Goal: Information Seeking & Learning: Learn about a topic

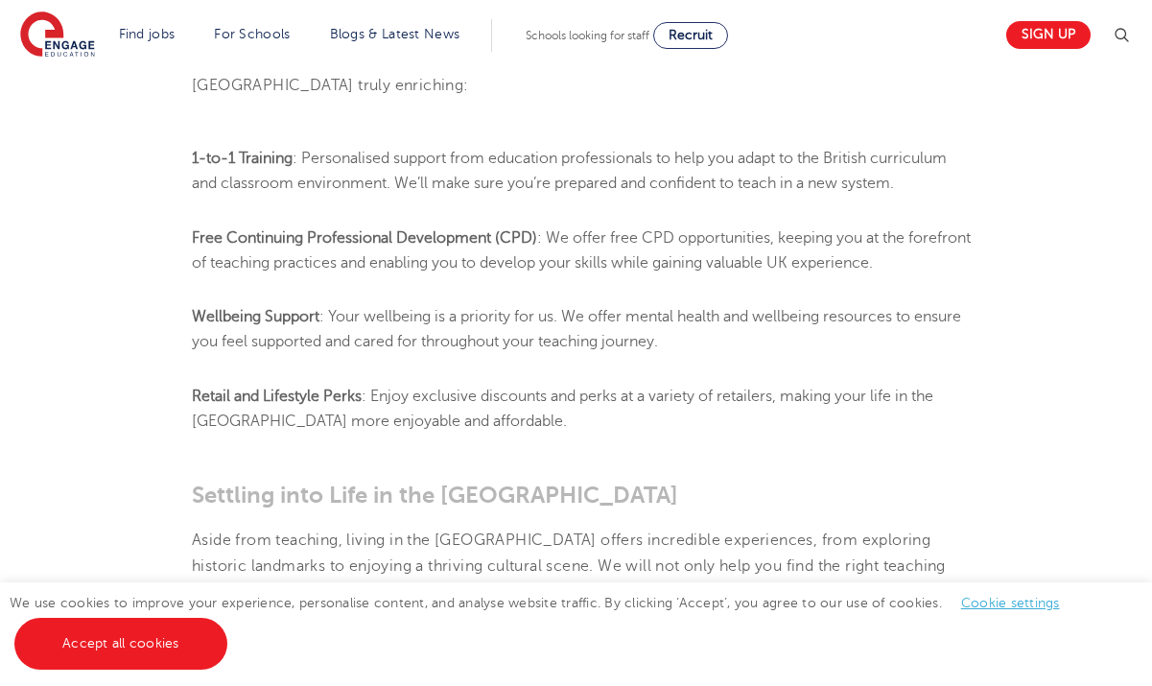
scroll to position [1723, 0]
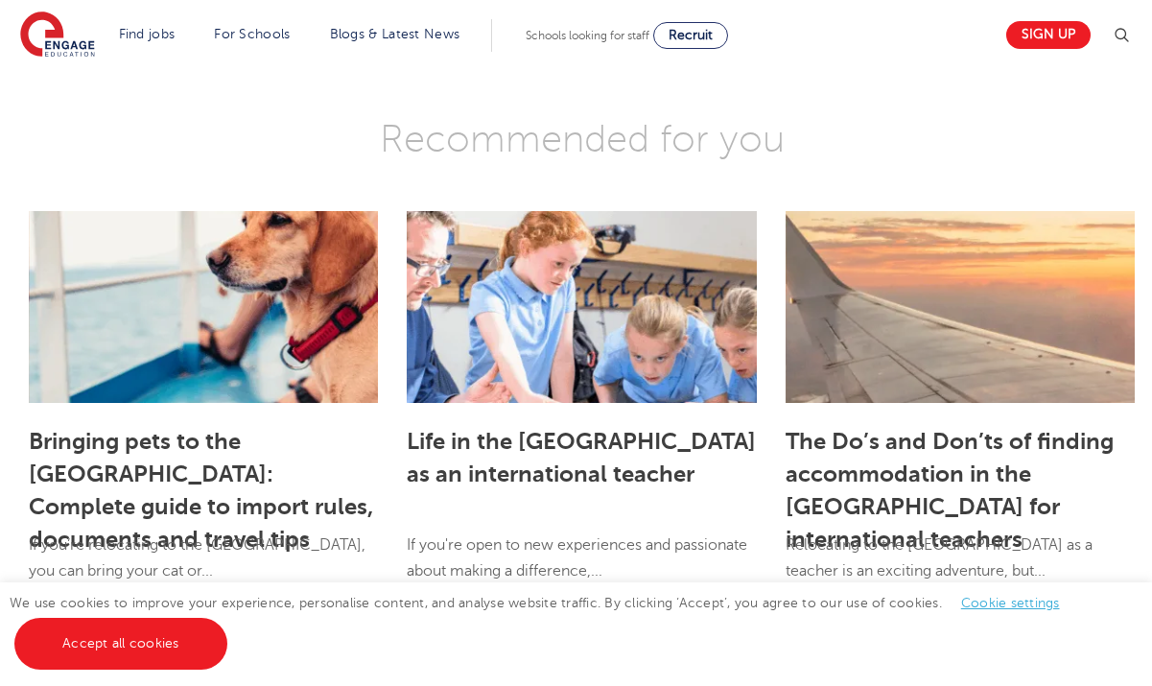
scroll to position [2817, 0]
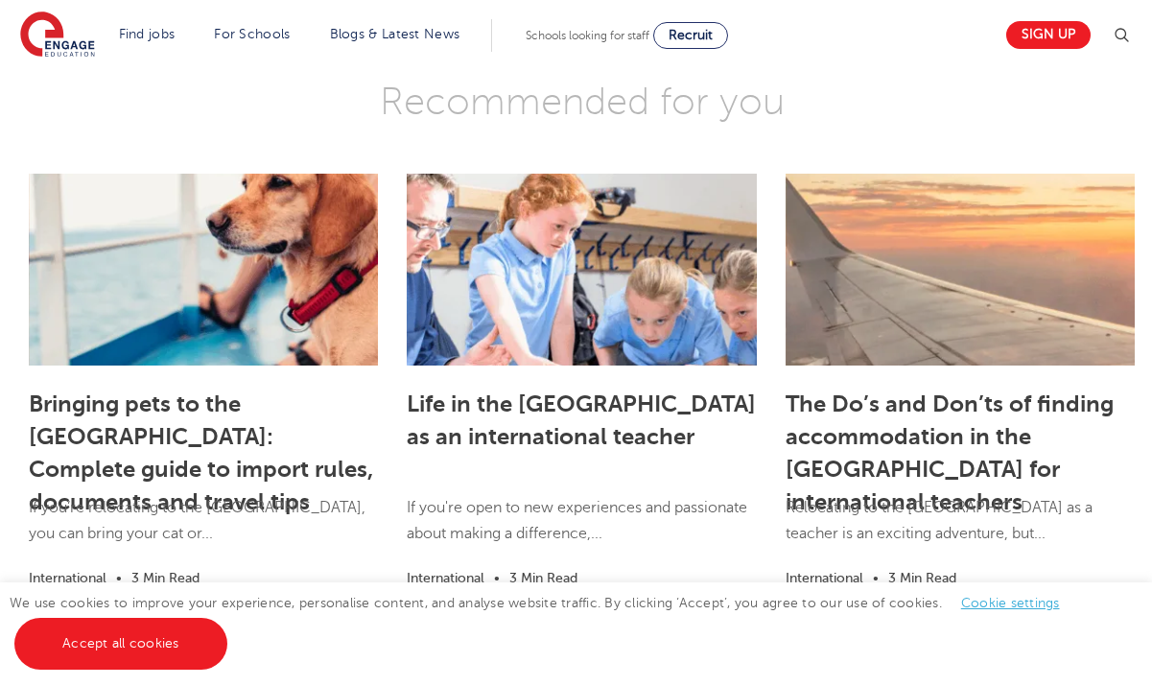
click at [501, 385] on h5 "Life in the [GEOGRAPHIC_DATA] as an international teacher" at bounding box center [581, 435] width 349 height 101
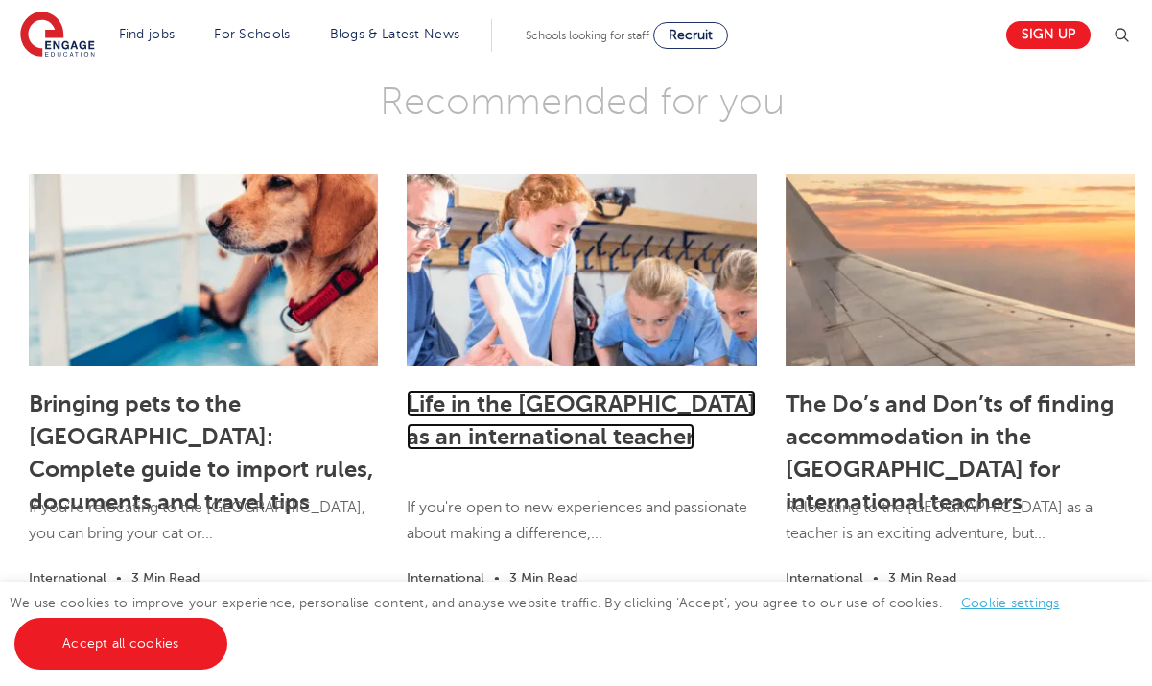
click at [506, 390] on link "Life in the [GEOGRAPHIC_DATA] as an international teacher" at bounding box center [581, 419] width 349 height 59
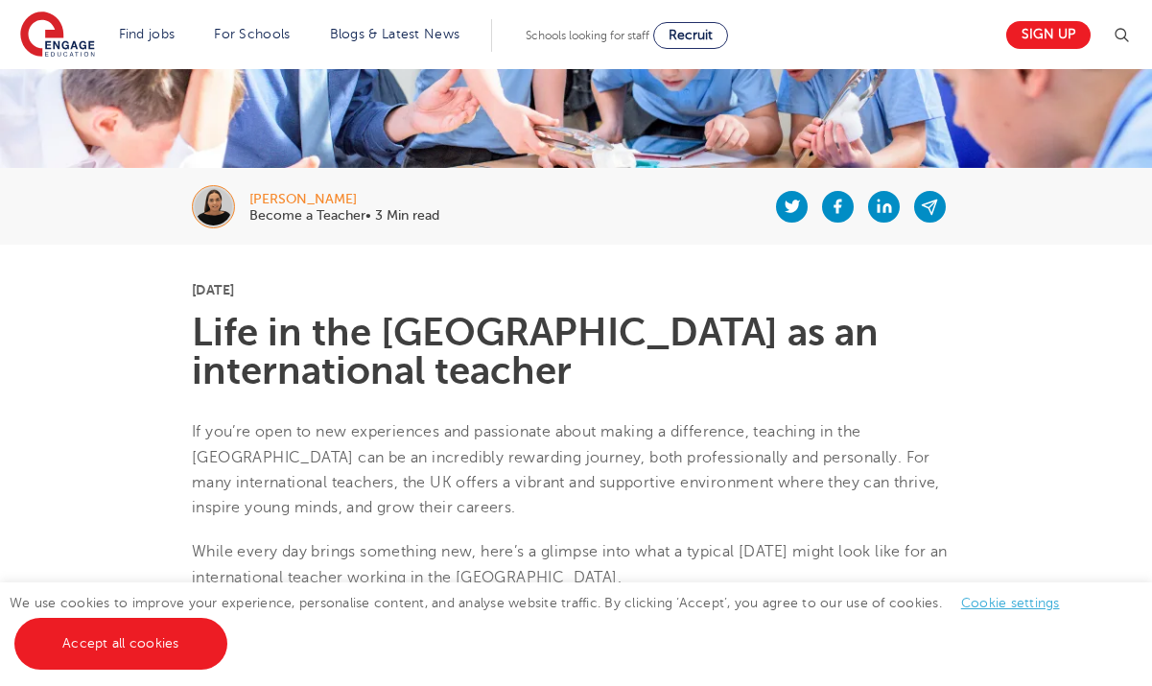
scroll to position [317, 0]
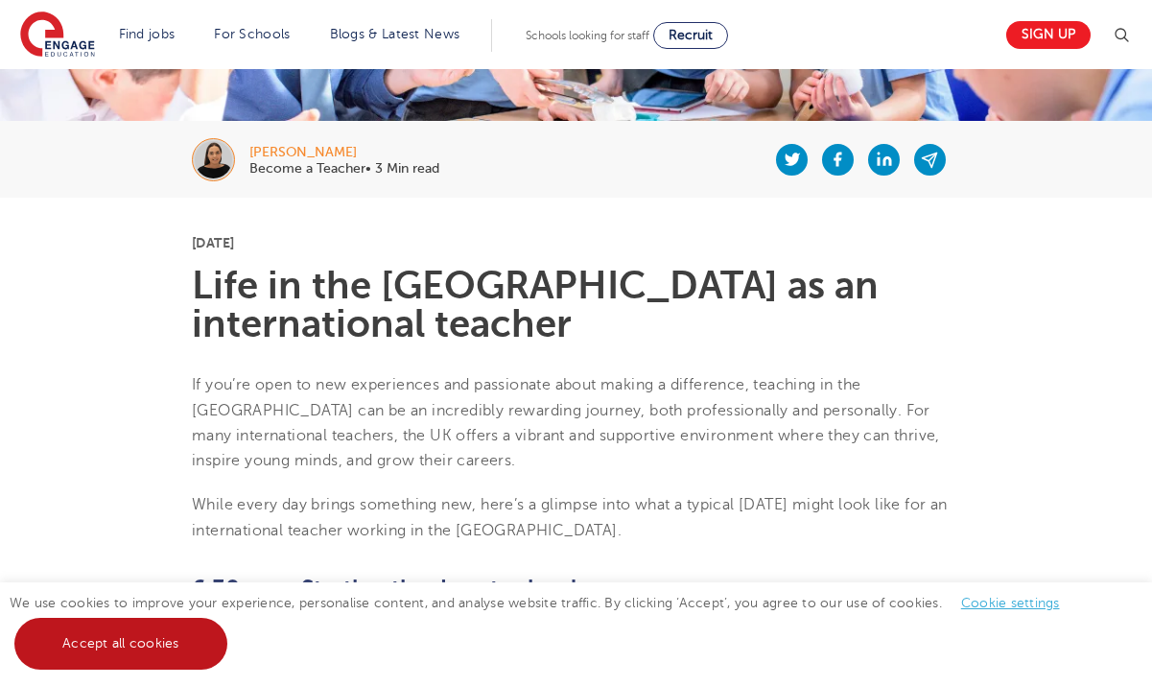
click at [127, 645] on link "Accept all cookies" at bounding box center [120, 644] width 213 height 52
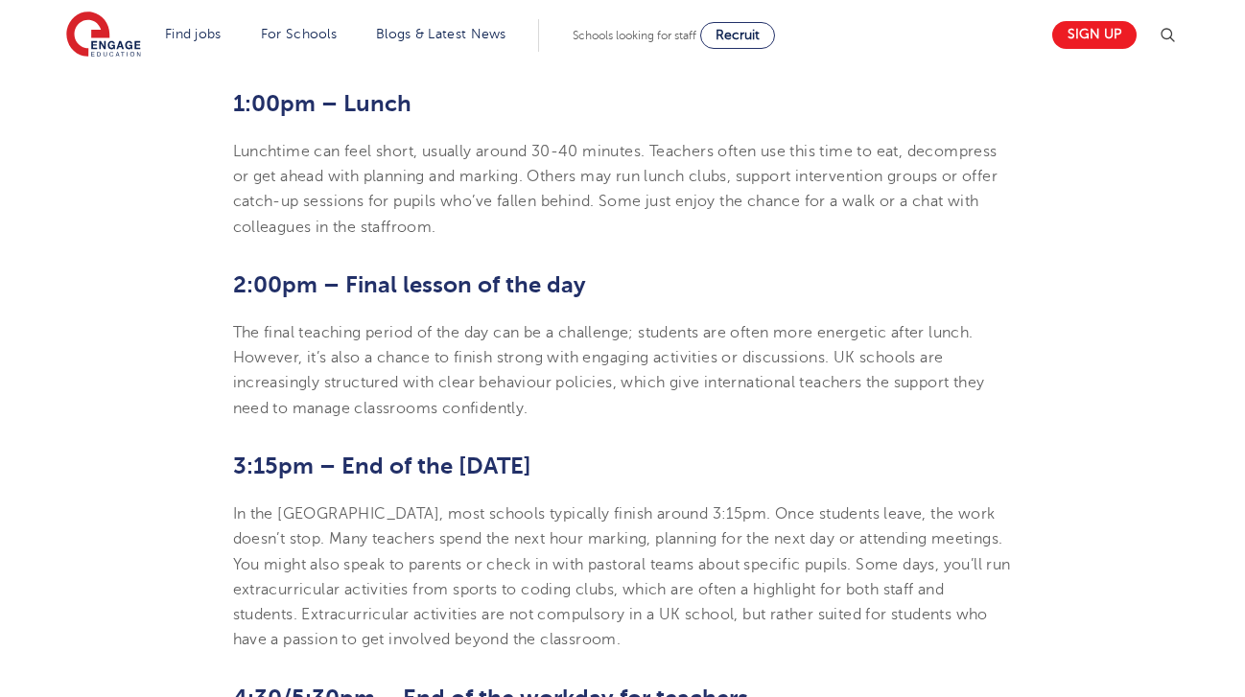
scroll to position [1671, 0]
